Goal: Task Accomplishment & Management: Use online tool/utility

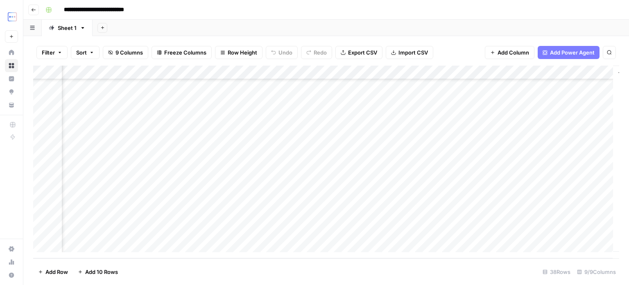
scroll to position [370, 219]
click at [438, 201] on div "Add Column" at bounding box center [326, 162] width 586 height 192
click at [442, 187] on div "Add Column" at bounding box center [326, 162] width 586 height 192
click at [443, 177] on div "Add Column" at bounding box center [326, 162] width 586 height 192
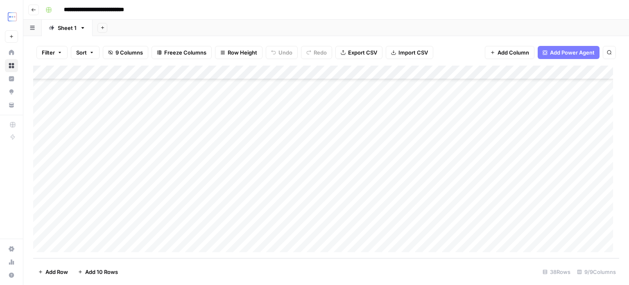
click at [174, 188] on div "Add Column" at bounding box center [326, 162] width 586 height 192
click at [169, 203] on div "Add Column" at bounding box center [326, 162] width 586 height 192
click at [167, 217] on div "Add Column" at bounding box center [326, 162] width 586 height 192
click at [165, 208] on div "Add Column" at bounding box center [326, 162] width 586 height 192
click at [170, 190] on div "Add Column" at bounding box center [326, 162] width 586 height 192
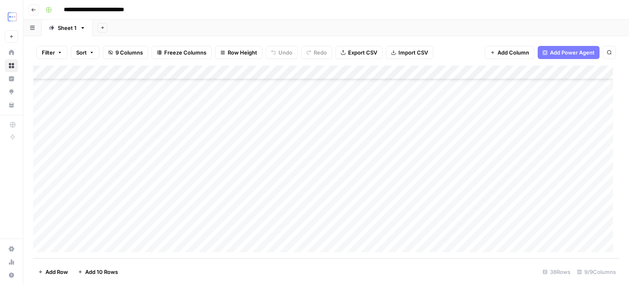
click at [160, 160] on div "Add Column" at bounding box center [326, 162] width 586 height 192
click at [436, 159] on div "Add Column" at bounding box center [326, 162] width 586 height 192
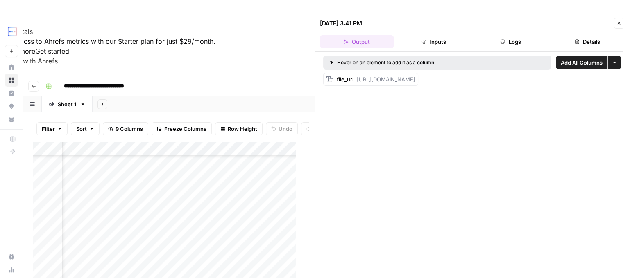
click at [415, 77] on span "[URL][DOMAIN_NAME]" at bounding box center [386, 79] width 59 height 7
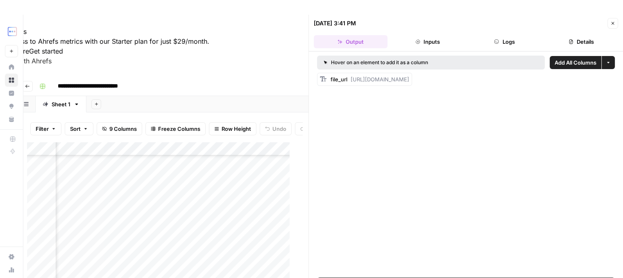
drag, startPoint x: 356, startPoint y: 80, endPoint x: 621, endPoint y: 126, distance: 268.8
click at [621, 126] on div "Hover on an element to add it as a column Add All Columns More options file_url…" at bounding box center [466, 165] width 314 height 226
click at [0, 0] on div "Click and drag to choose your selected area. Right click to snap to an element,…" at bounding box center [0, 0] width 0 height 0
click at [0, 0] on img at bounding box center [0, 0] width 0 height 0
copy span "[URL][DOMAIN_NAME]"
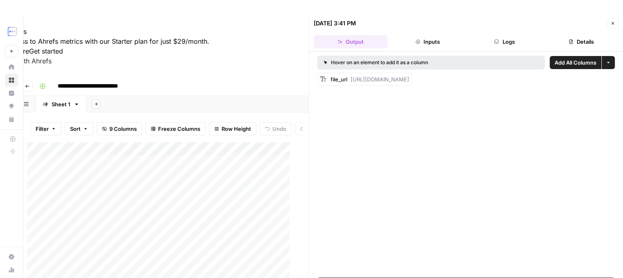
click at [381, 77] on span "[URL][DOMAIN_NAME]" at bounding box center [379, 79] width 59 height 7
click at [351, 78] on span "[URL][DOMAIN_NAME]" at bounding box center [379, 79] width 59 height 7
drag, startPoint x: 348, startPoint y: 78, endPoint x: 618, endPoint y: 90, distance: 270.1
click at [618, 90] on div "Hover on an element to add it as a column Add All Columns More options file_url…" at bounding box center [466, 165] width 314 height 226
copy span "[URL][DOMAIN_NAME]"
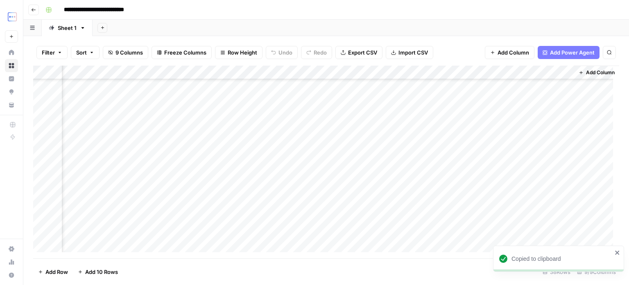
scroll to position [218, 219]
